Goal: Task Accomplishment & Management: Use online tool/utility

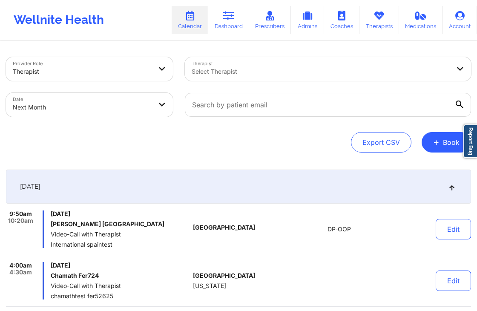
click at [325, 182] on div "[DATE]" at bounding box center [238, 187] width 465 height 34
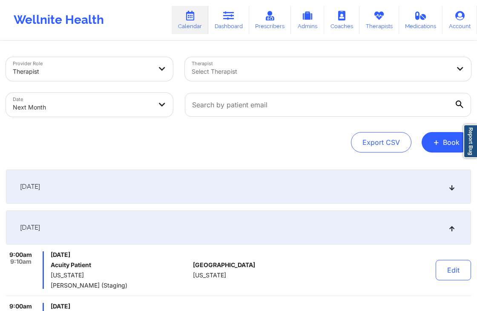
click at [337, 212] on div "[DATE]" at bounding box center [238, 227] width 465 height 34
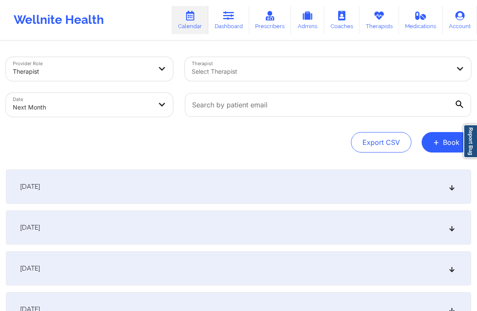
click at [240, 28] on link "Dashboard" at bounding box center [228, 20] width 41 height 28
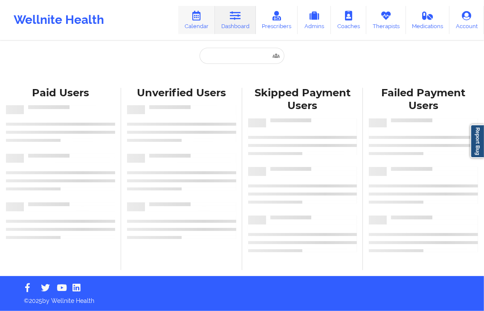
click at [201, 26] on link "Calendar" at bounding box center [196, 20] width 37 height 28
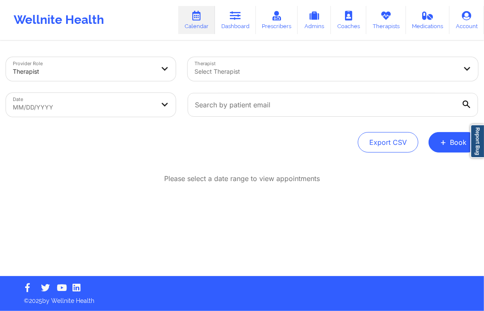
click at [147, 15] on div "Wellnite Health Calendar Dashboard Prescribers Admins Coaches Therapists Medica…" at bounding box center [242, 20] width 484 height 34
click at [445, 142] on span "+" at bounding box center [443, 142] width 6 height 5
click at [373, 174] on div "Please select a date range to view appointments" at bounding box center [242, 179] width 472 height 10
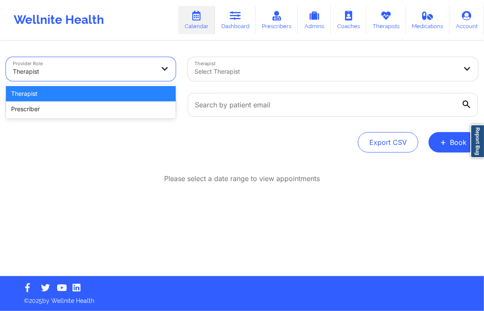
click at [134, 65] on div "Therapist" at bounding box center [83, 71] width 141 height 19
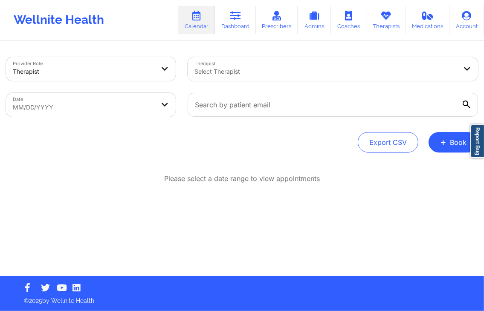
click at [145, 163] on div "Provider Role Therapist Therapist Select Therapist Date MM/DD/YYYY Export CSV +…" at bounding box center [242, 159] width 484 height 234
select select "2025-7"
select select "2025-8"
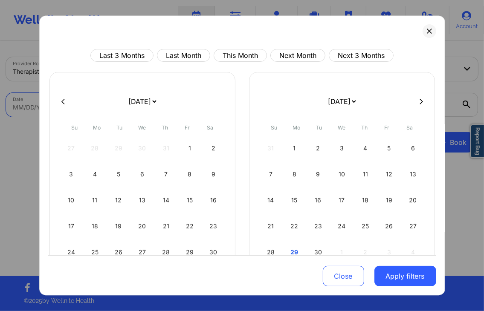
click at [116, 101] on body "Wellnite Health Calendar Dashboard Prescribers Admins Coaches Therapists Medica…" at bounding box center [242, 155] width 484 height 311
click at [116, 53] on button "Last 3 Months" at bounding box center [121, 55] width 63 height 13
select select "2025-5"
select select "2025-6"
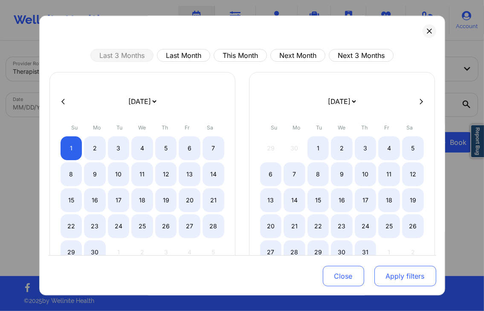
click at [397, 271] on button "Apply filters" at bounding box center [405, 276] width 62 height 20
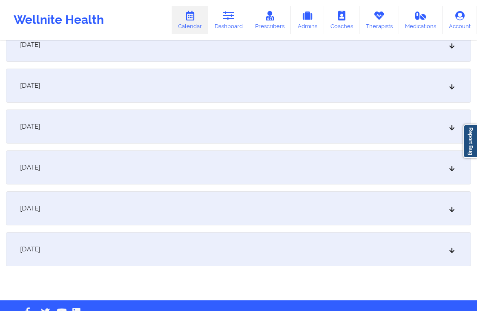
scroll to position [3647, 0]
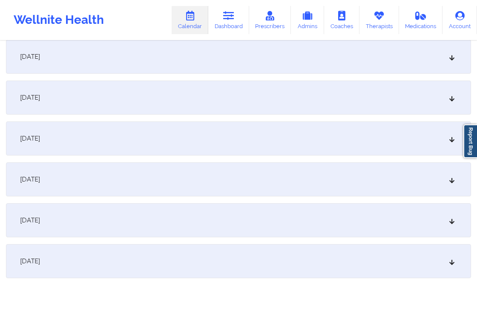
click at [191, 256] on div "[DATE]" at bounding box center [238, 261] width 465 height 34
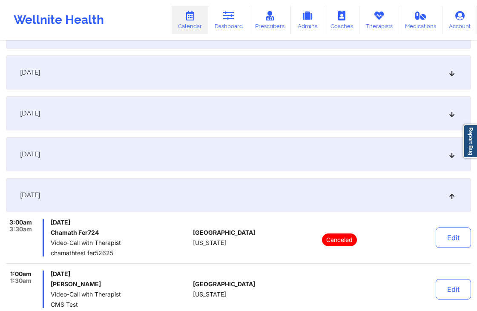
scroll to position [3707, 0]
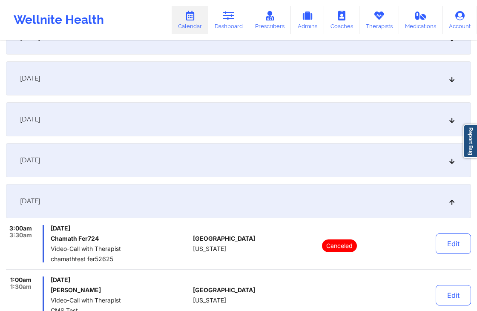
click at [311, 130] on div "[DATE]" at bounding box center [238, 119] width 465 height 34
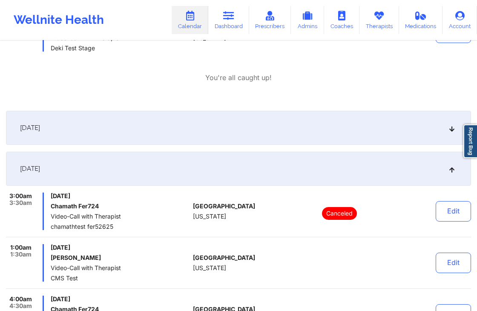
scroll to position [5557, 0]
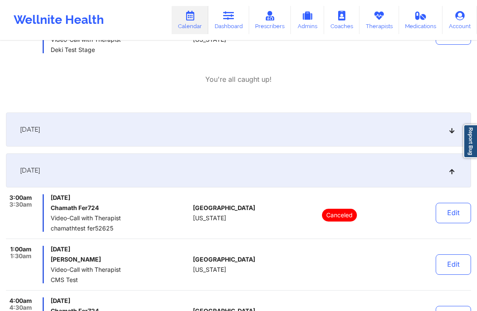
click at [297, 161] on div "[DATE]" at bounding box center [238, 170] width 465 height 34
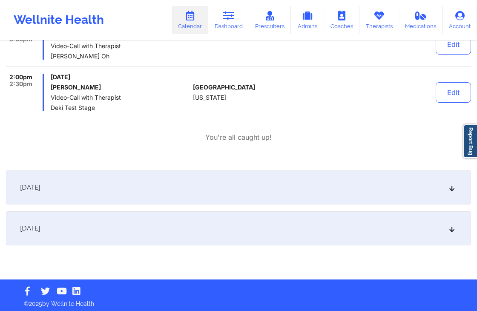
click at [325, 190] on div "[DATE]" at bounding box center [238, 187] width 465 height 34
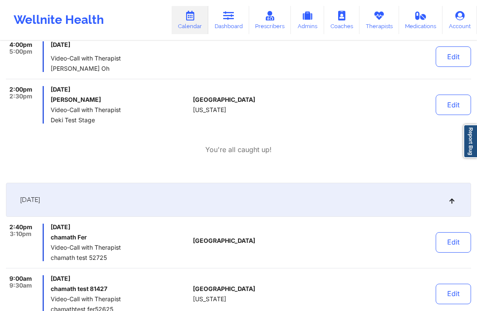
scroll to position [5490, 0]
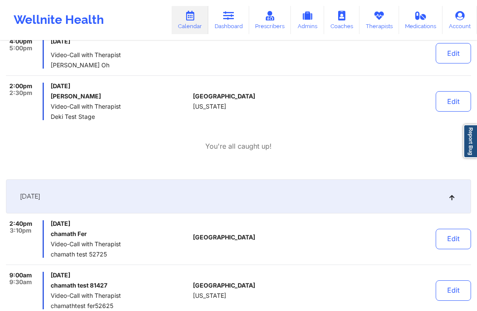
click at [262, 183] on div "[DATE]" at bounding box center [238, 196] width 465 height 34
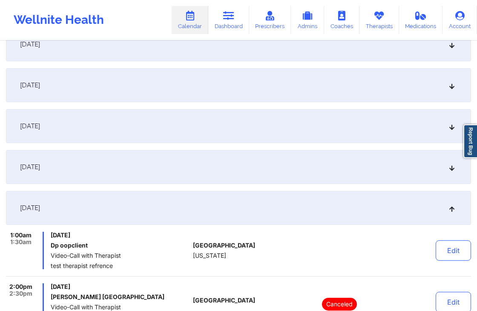
scroll to position [3617, 0]
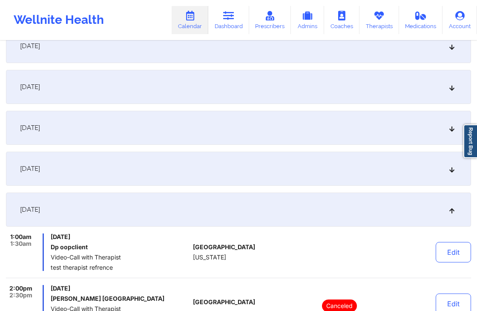
click at [322, 210] on div "[DATE]" at bounding box center [238, 210] width 465 height 34
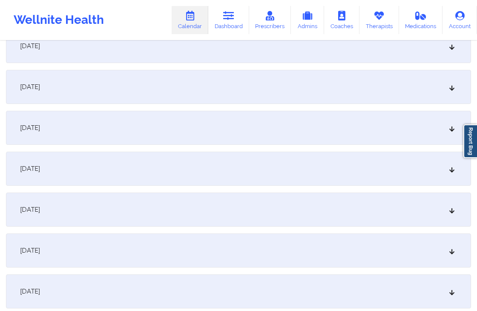
click at [326, 75] on div "[DATE]" at bounding box center [238, 87] width 465 height 34
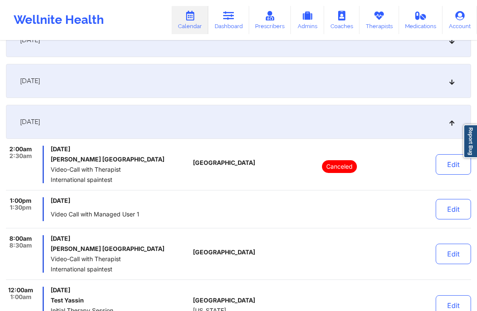
scroll to position [3582, 0]
click at [246, 112] on div "[DATE]" at bounding box center [238, 121] width 465 height 34
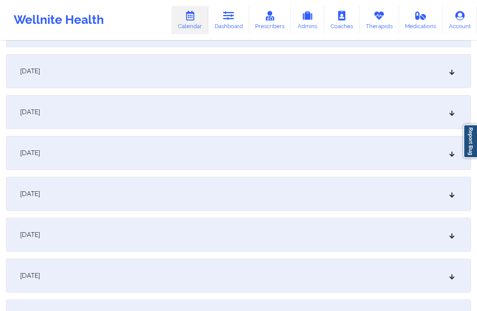
scroll to position [2937, 0]
click at [246, 112] on div "[DATE]" at bounding box center [238, 113] width 465 height 34
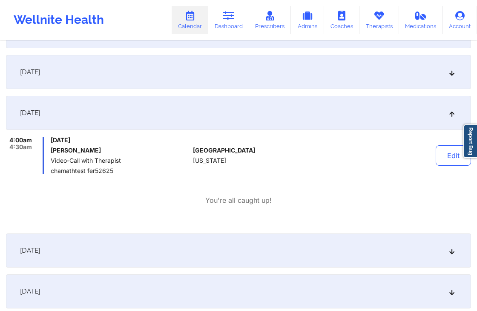
click at [288, 251] on div "[DATE]" at bounding box center [238, 250] width 465 height 34
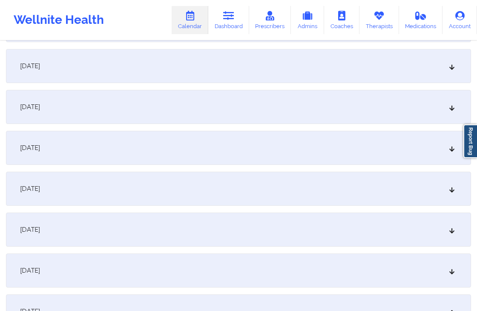
scroll to position [2737, 0]
click at [311, 147] on div "[DATE]" at bounding box center [238, 149] width 465 height 34
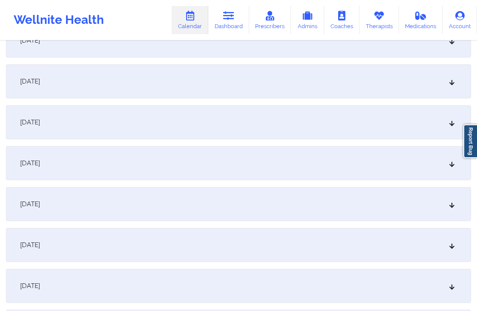
scroll to position [2478, 0]
click at [255, 193] on div "[DATE]" at bounding box center [238, 203] width 465 height 34
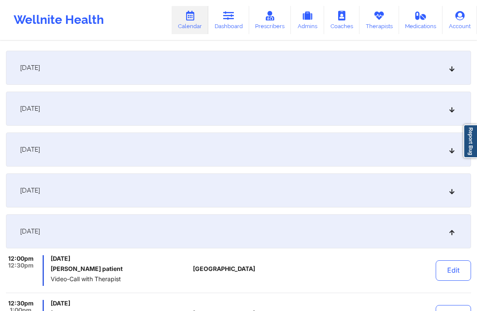
scroll to position [3829, 0]
click at [281, 220] on div "[DATE]" at bounding box center [238, 230] width 465 height 34
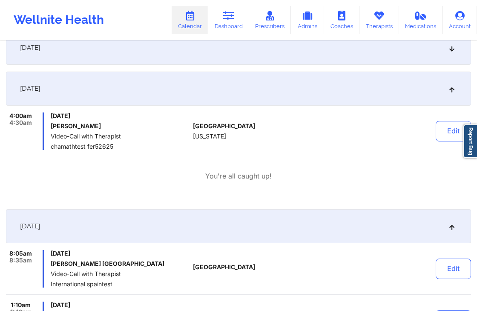
scroll to position [4154, 0]
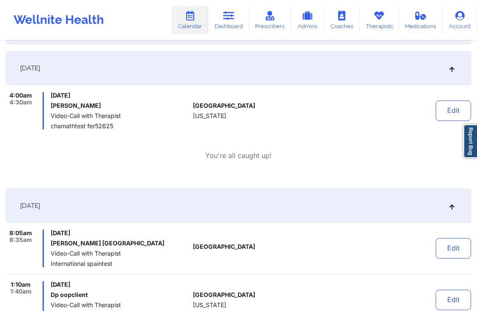
click at [307, 55] on div "[DATE]" at bounding box center [238, 68] width 465 height 34
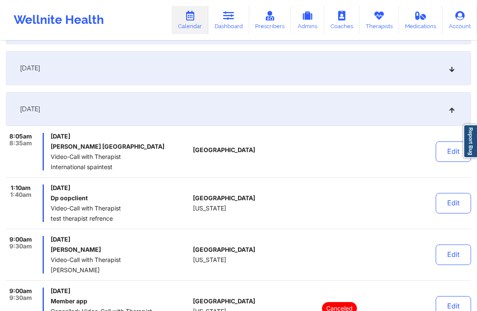
click at [332, 112] on div "[DATE]" at bounding box center [238, 109] width 465 height 34
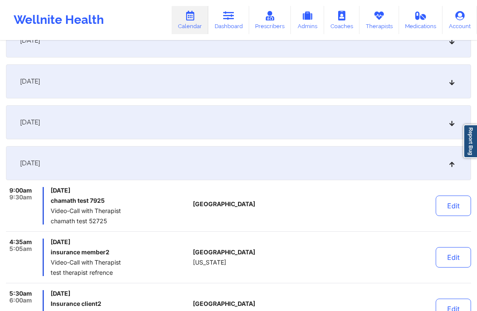
scroll to position [2497, 0]
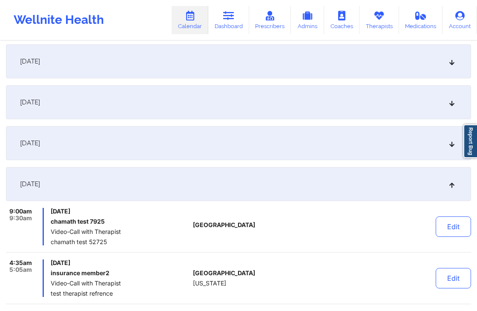
click at [303, 97] on div "[DATE]" at bounding box center [238, 102] width 465 height 34
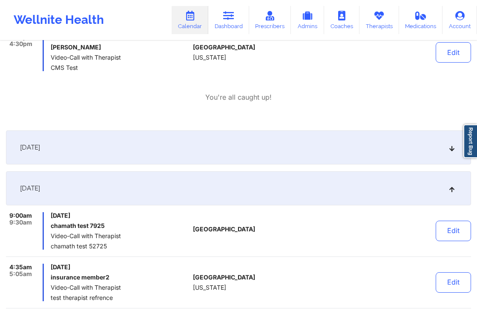
scroll to position [3154, 0]
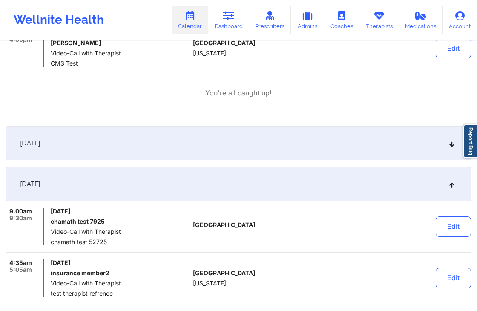
click at [297, 181] on div "[DATE]" at bounding box center [238, 184] width 465 height 34
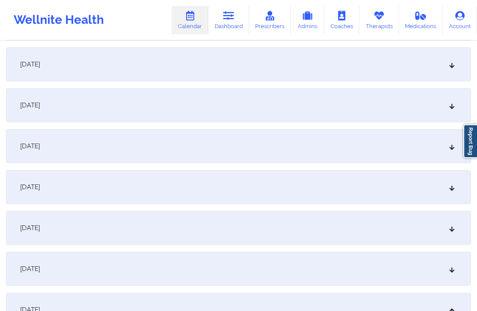
scroll to position [2288, 0]
click at [320, 144] on div "[DATE]" at bounding box center [238, 148] width 465 height 34
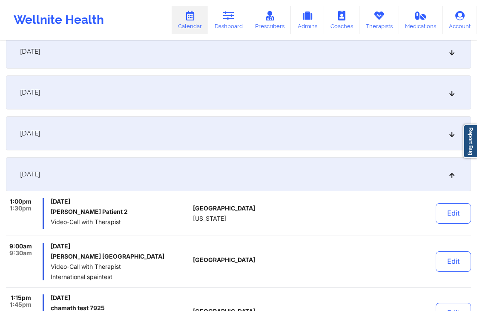
scroll to position [3118, 0]
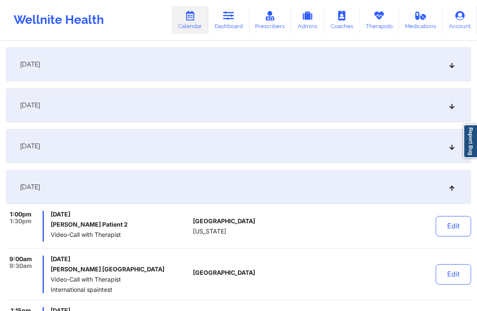
click at [348, 185] on div "[DATE]" at bounding box center [238, 187] width 465 height 34
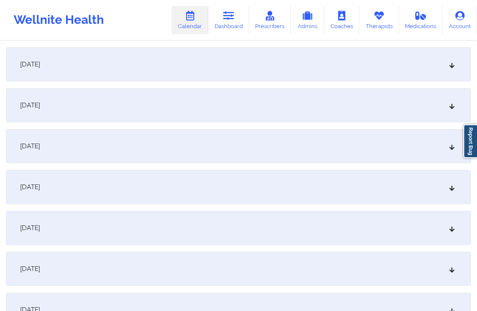
click at [354, 110] on div "[DATE]" at bounding box center [238, 105] width 465 height 34
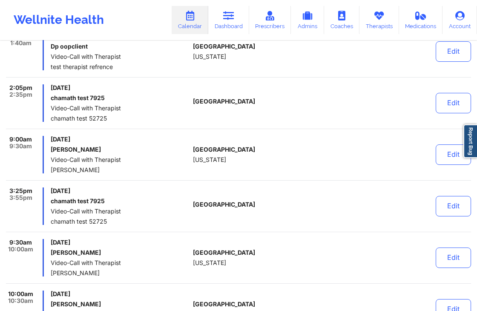
scroll to position [3063, 0]
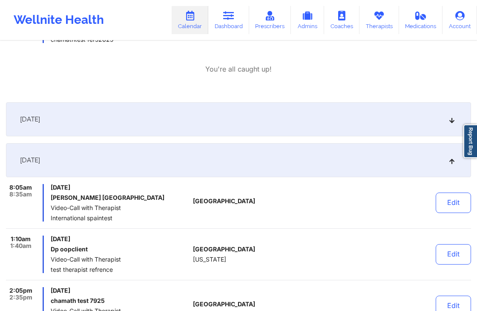
click at [314, 170] on div "[DATE]" at bounding box center [238, 160] width 465 height 34
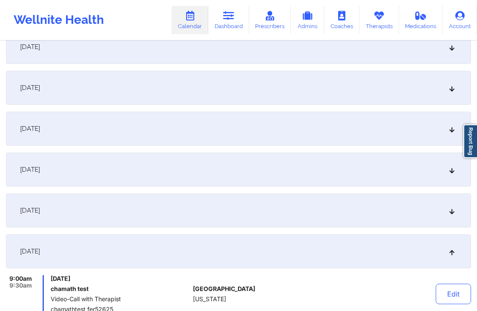
scroll to position [2184, 0]
click at [342, 129] on div "[DATE]" at bounding box center [238, 129] width 465 height 34
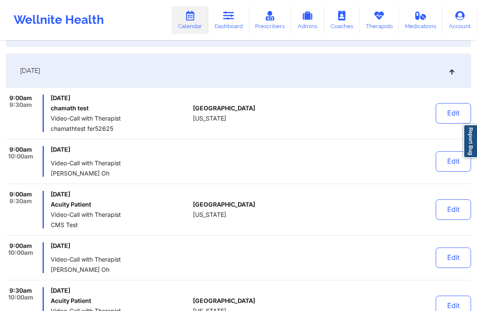
scroll to position [2534, 0]
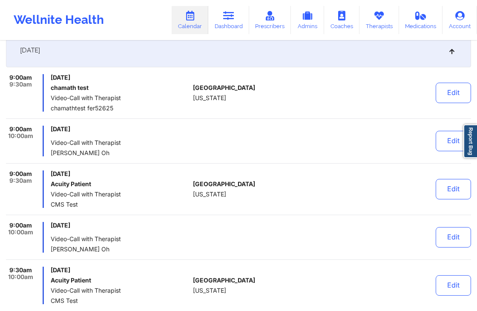
click at [337, 64] on div "[DATE]" at bounding box center [238, 50] width 465 height 34
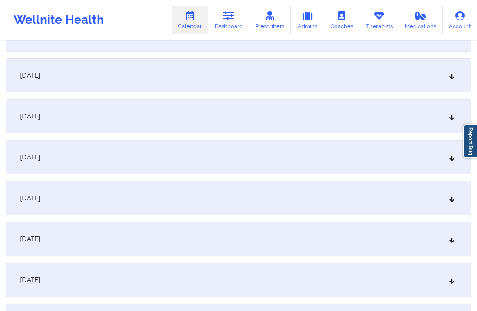
scroll to position [1951, 0]
click at [288, 130] on div "[DATE]" at bounding box center [238, 117] width 465 height 34
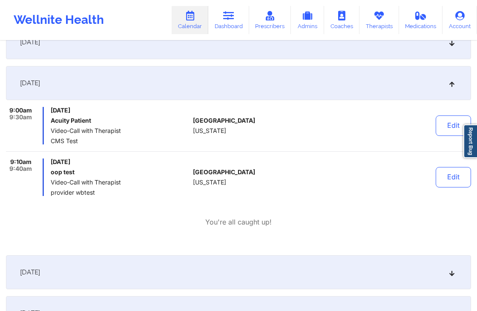
scroll to position [2764, 0]
click at [315, 83] on div "[DATE]" at bounding box center [238, 83] width 465 height 34
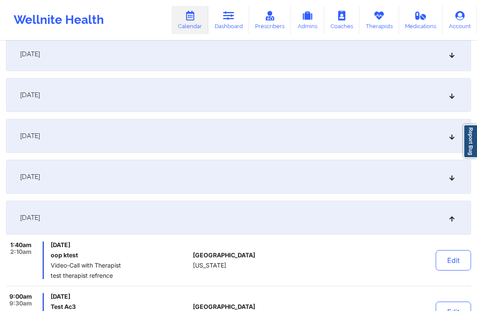
scroll to position [1837, 0]
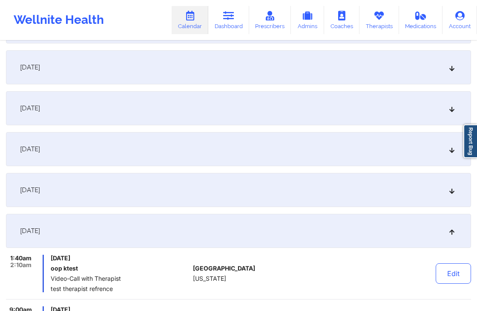
click at [321, 239] on div "[DATE]" at bounding box center [238, 231] width 465 height 34
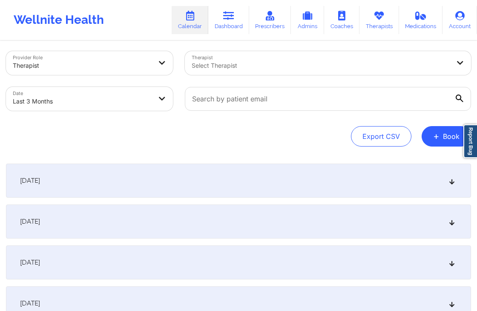
scroll to position [0, 0]
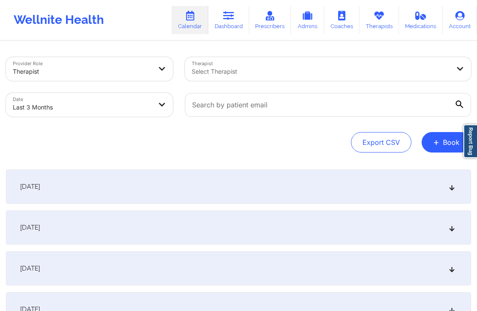
click at [247, 144] on div "Export CSV + Book" at bounding box center [238, 142] width 465 height 20
select select "2025-5"
select select "2025-6"
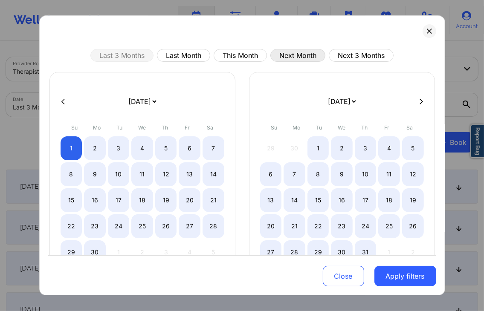
click at [308, 53] on button "Next Month" at bounding box center [297, 55] width 55 height 13
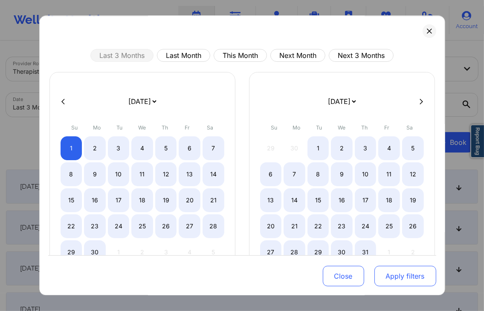
select select "2025-9"
select select "2025-10"
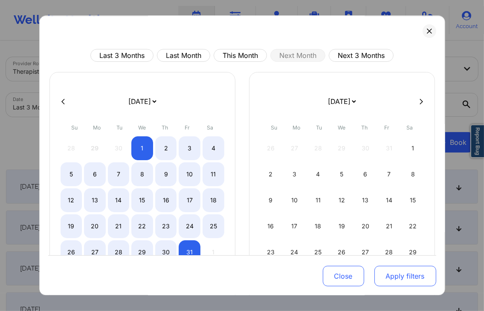
click at [400, 279] on button "Apply filters" at bounding box center [405, 276] width 62 height 20
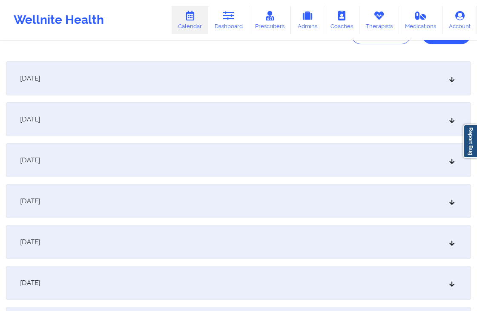
scroll to position [49, 0]
